Goal: Transaction & Acquisition: Purchase product/service

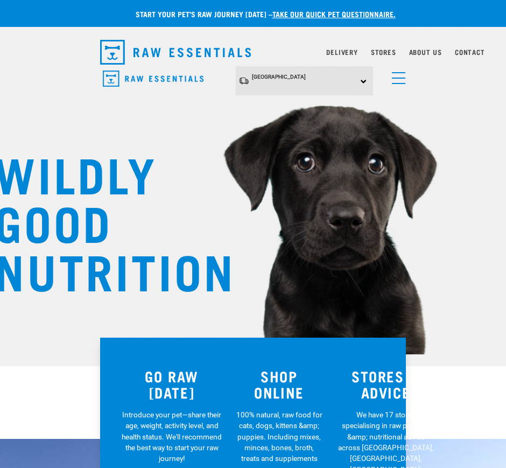
click at [392, 76] on link "menu" at bounding box center [396, 75] width 19 height 19
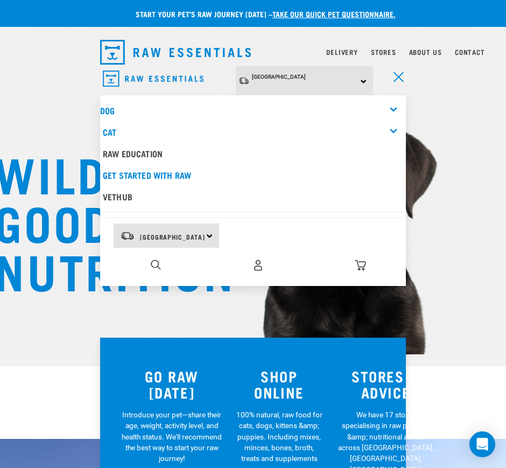
click at [357, 79] on div "South Island North Island South Island" at bounding box center [305, 81] width 138 height 30
click at [264, 108] on link "[GEOGRAPHIC_DATA]" at bounding box center [289, 111] width 107 height 18
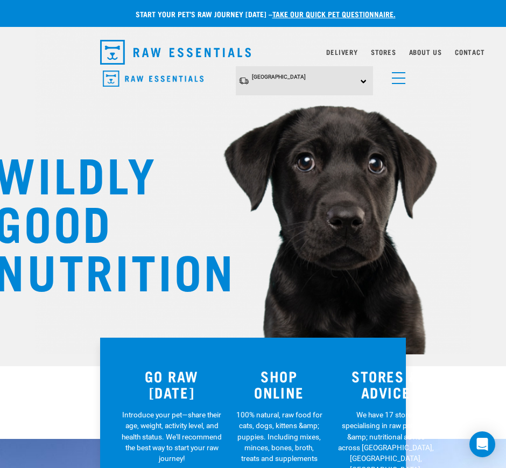
click at [363, 78] on div "North Island North Island South Island" at bounding box center [305, 81] width 138 height 30
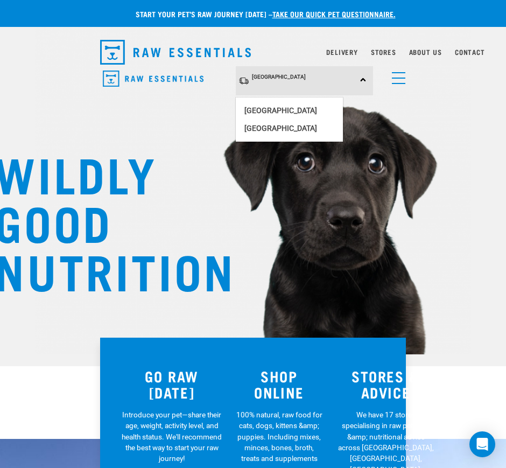
click at [397, 72] on span "menu" at bounding box center [398, 72] width 13 height 1
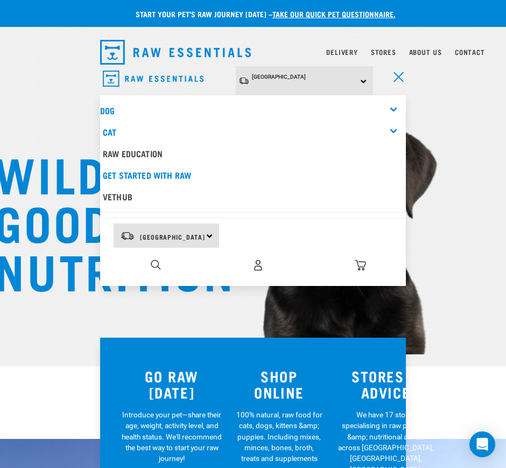
click at [392, 107] on div "Dog" at bounding box center [253, 111] width 306 height 22
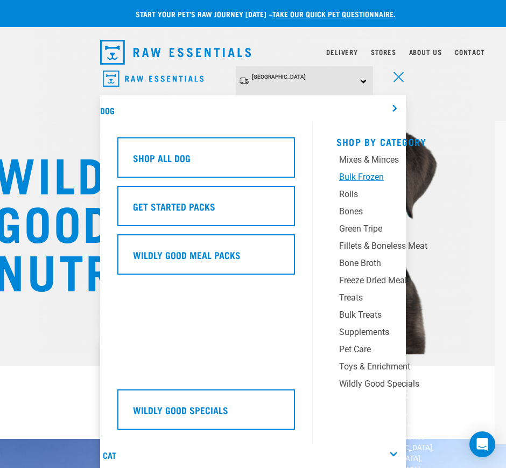
click at [366, 173] on div "Bulk Frozen" at bounding box center [401, 177] width 124 height 13
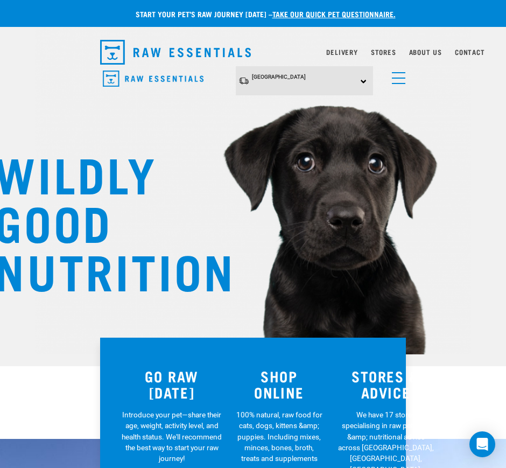
click at [404, 83] on span "menu" at bounding box center [398, 83] width 13 height 1
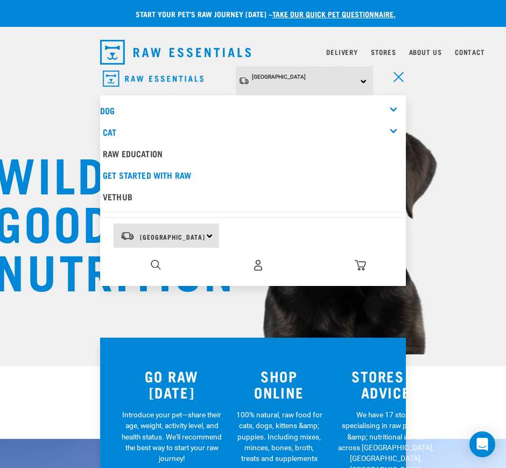
click at [394, 105] on div "Dog" at bounding box center [253, 111] width 306 height 22
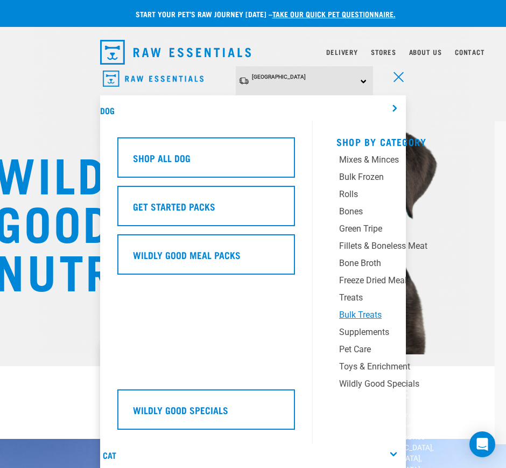
click at [363, 311] on div "Bulk Treats" at bounding box center [401, 315] width 124 height 13
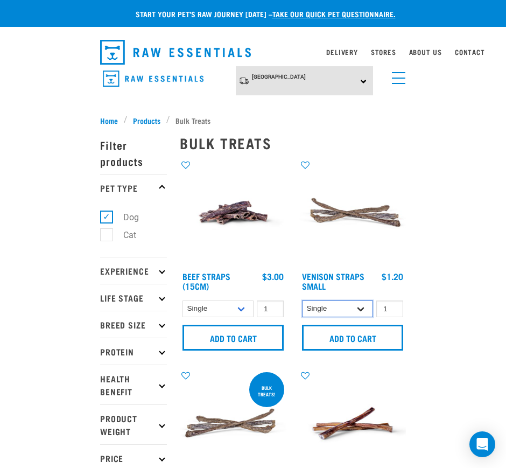
click at [348, 311] on select "Single 25 per pack 50 per pack" at bounding box center [337, 309] width 71 height 17
click at [193, 308] on select "Single 6 per pack 25 per pack" at bounding box center [218, 309] width 71 height 17
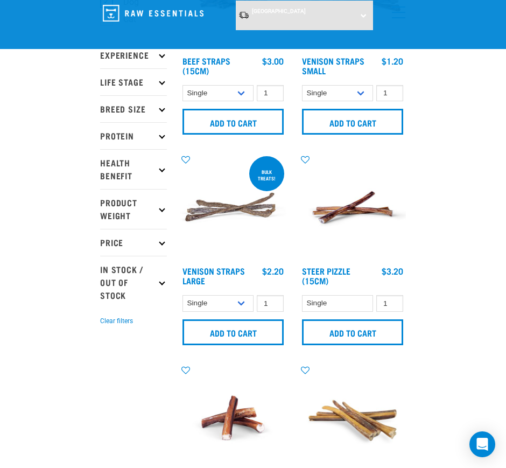
scroll to position [135, 0]
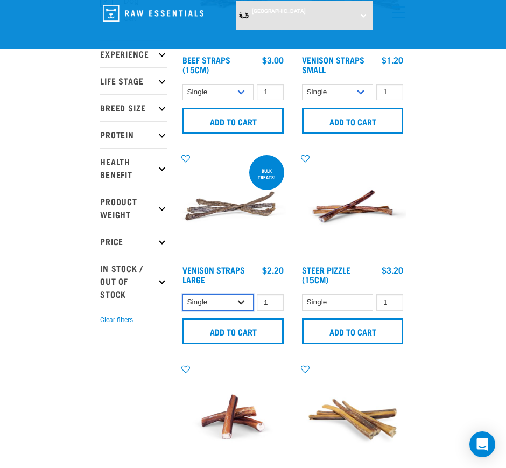
click at [228, 301] on select "Single 25 per pack 50 per pack" at bounding box center [218, 302] width 71 height 17
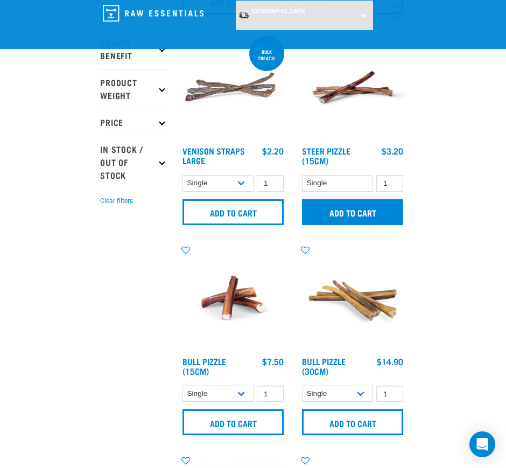
scroll to position [269, 0]
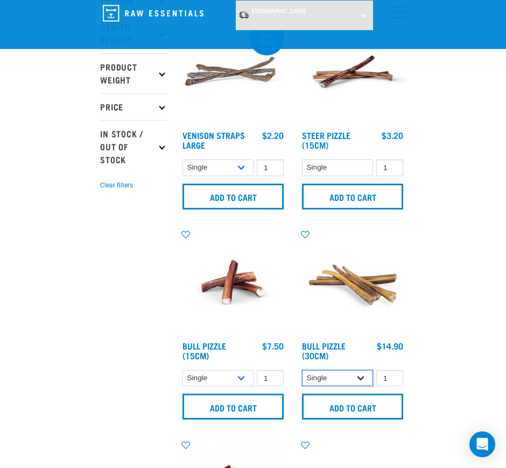
click at [330, 380] on select "Single 10 per pack 25 per pack" at bounding box center [337, 378] width 71 height 17
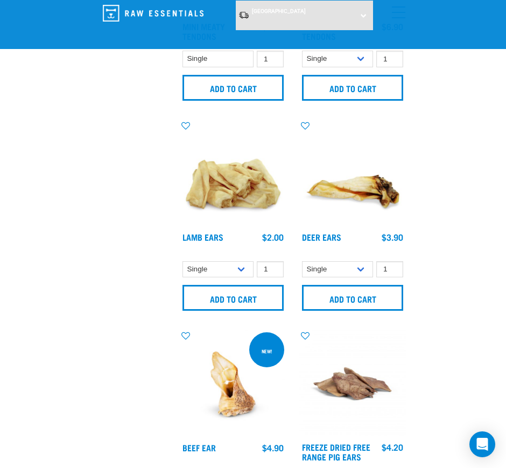
scroll to position [1010, 0]
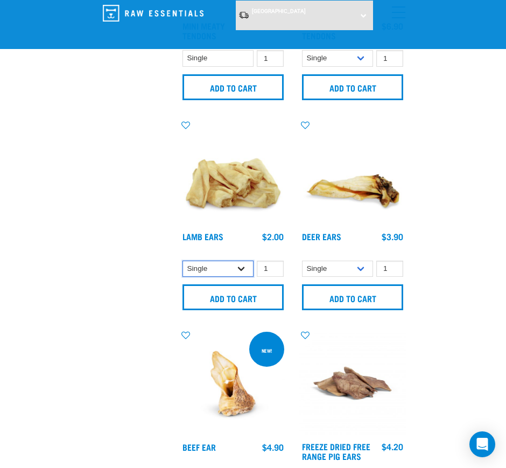
click at [231, 267] on select "Single 10 per pack 1kg" at bounding box center [218, 269] width 71 height 17
drag, startPoint x: 59, startPoint y: 273, endPoint x: 67, endPoint y: 272, distance: 8.1
click at [59, 273] on div "Start your pet’s raw journey [DATE] – take our quick pet questionnaire. Deliver…" at bounding box center [253, 173] width 506 height 2366
click at [331, 271] on select "Single 3 per pack 10 per pack" at bounding box center [337, 269] width 71 height 17
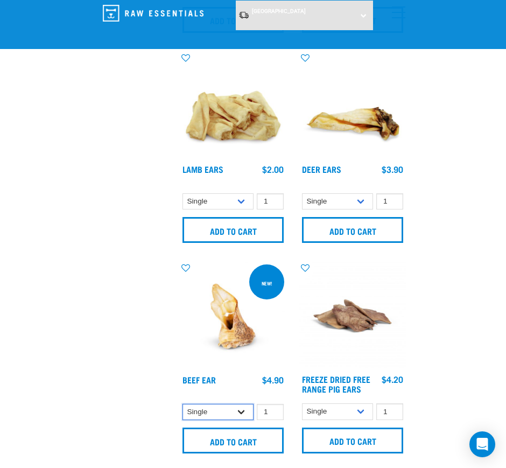
click at [200, 413] on select "Single 10 per pack 25 per pack" at bounding box center [218, 412] width 71 height 17
click at [129, 317] on div "× Filter products Pet Type Dog Cat Experience New Raw Feeder Experienced Raw Fe…" at bounding box center [134, 127] width 80 height 2335
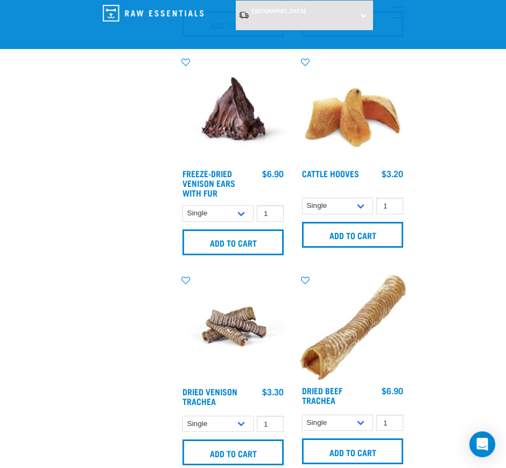
scroll to position [1549, 0]
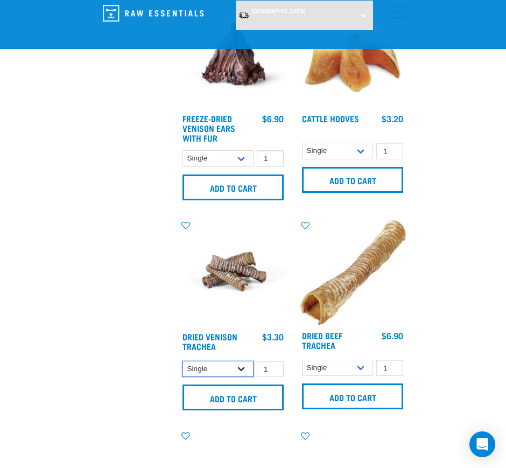
click at [212, 369] on select "Single 10 per pack 25 per pack" at bounding box center [218, 369] width 71 height 17
click at [311, 367] on select "Single 10 per pack 25 per pack" at bounding box center [337, 368] width 71 height 17
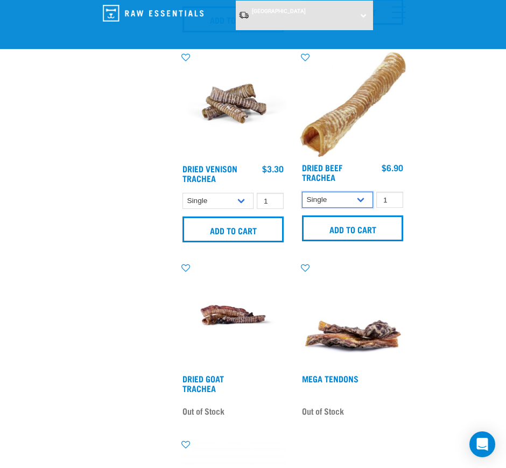
scroll to position [1751, 0]
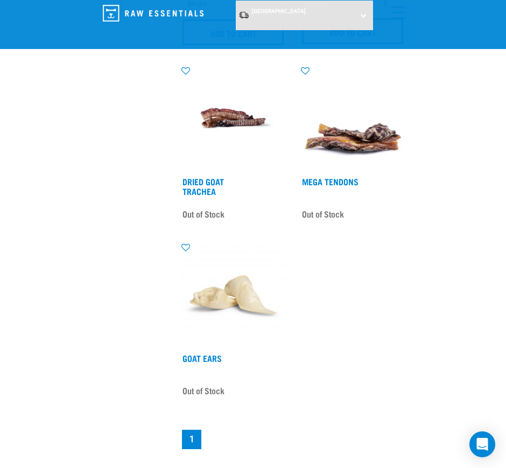
scroll to position [1953, 0]
